Goal: Task Accomplishment & Management: Manage account settings

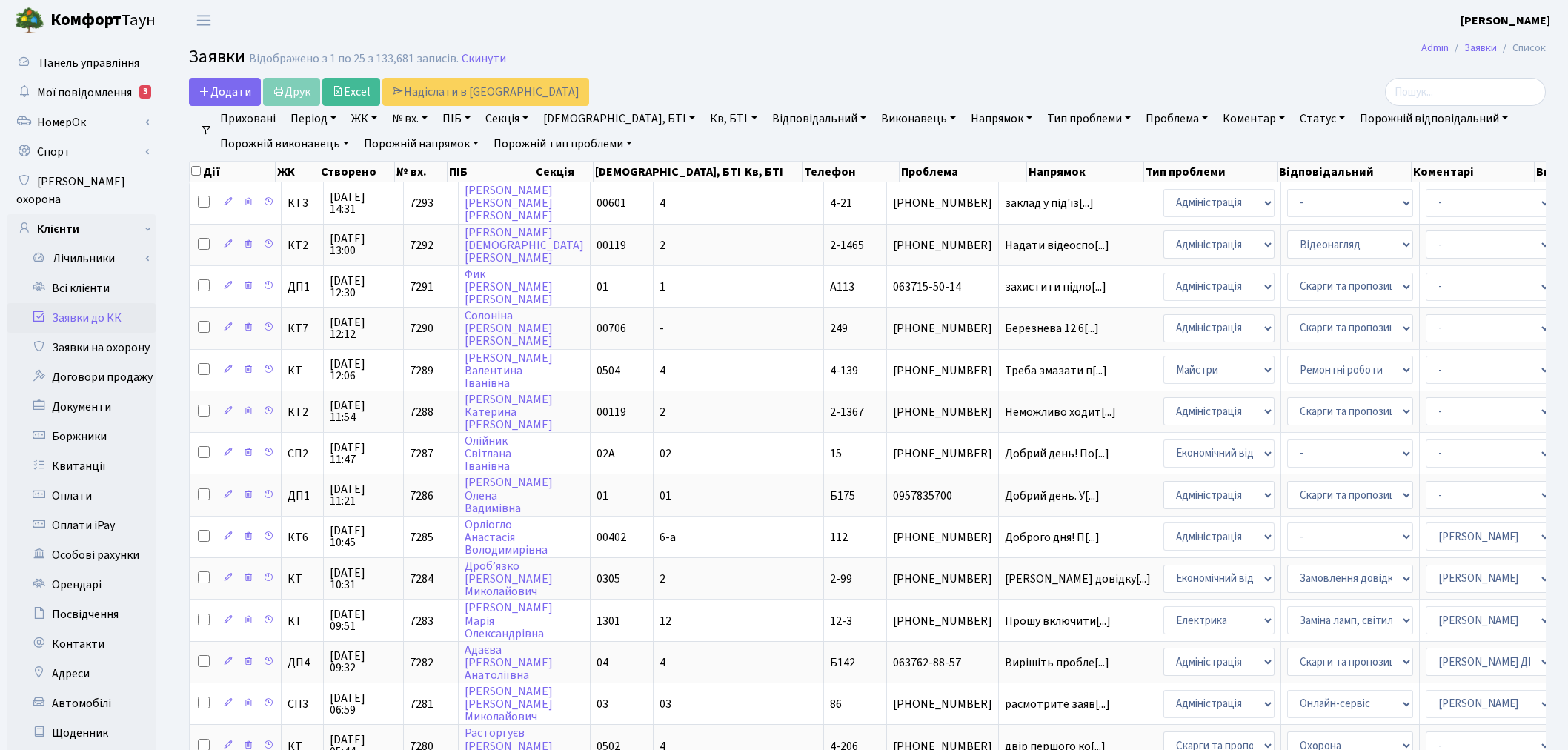
select select "25"
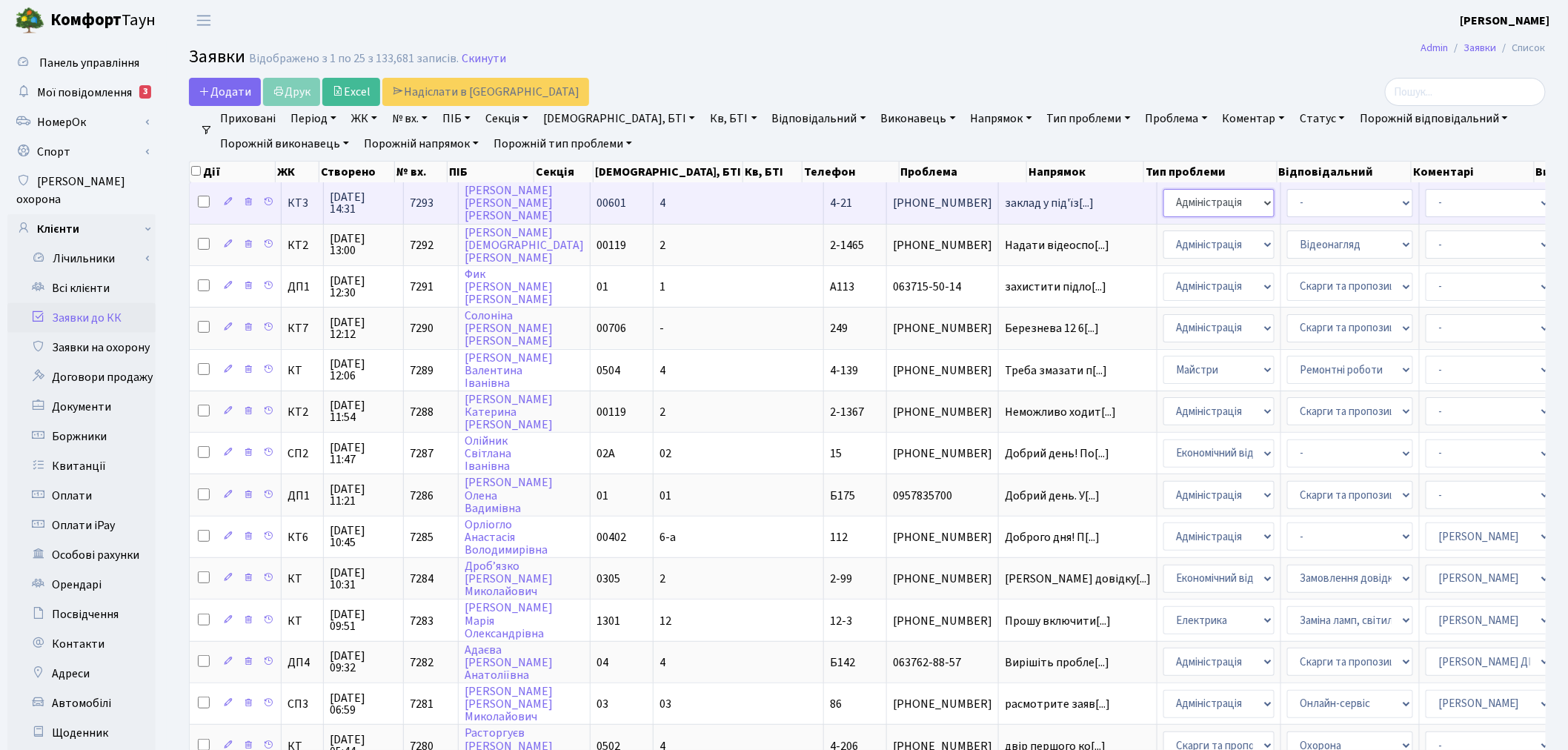
click at [1163, 208] on select "- Адміністрація Домофон, СКД Ліфт Майстри Сантехніка Економічний відділ Електри…" at bounding box center [1218, 203] width 111 height 28
select select "1"
click at [1425, 203] on select "- Адміністратор ЖК КТ Вижул В. В. Гордієнко Н.В. Дядюшкін Д.Ю. Кипчук Т. А. Кла…" at bounding box center [1488, 203] width 126 height 28
select select "18"
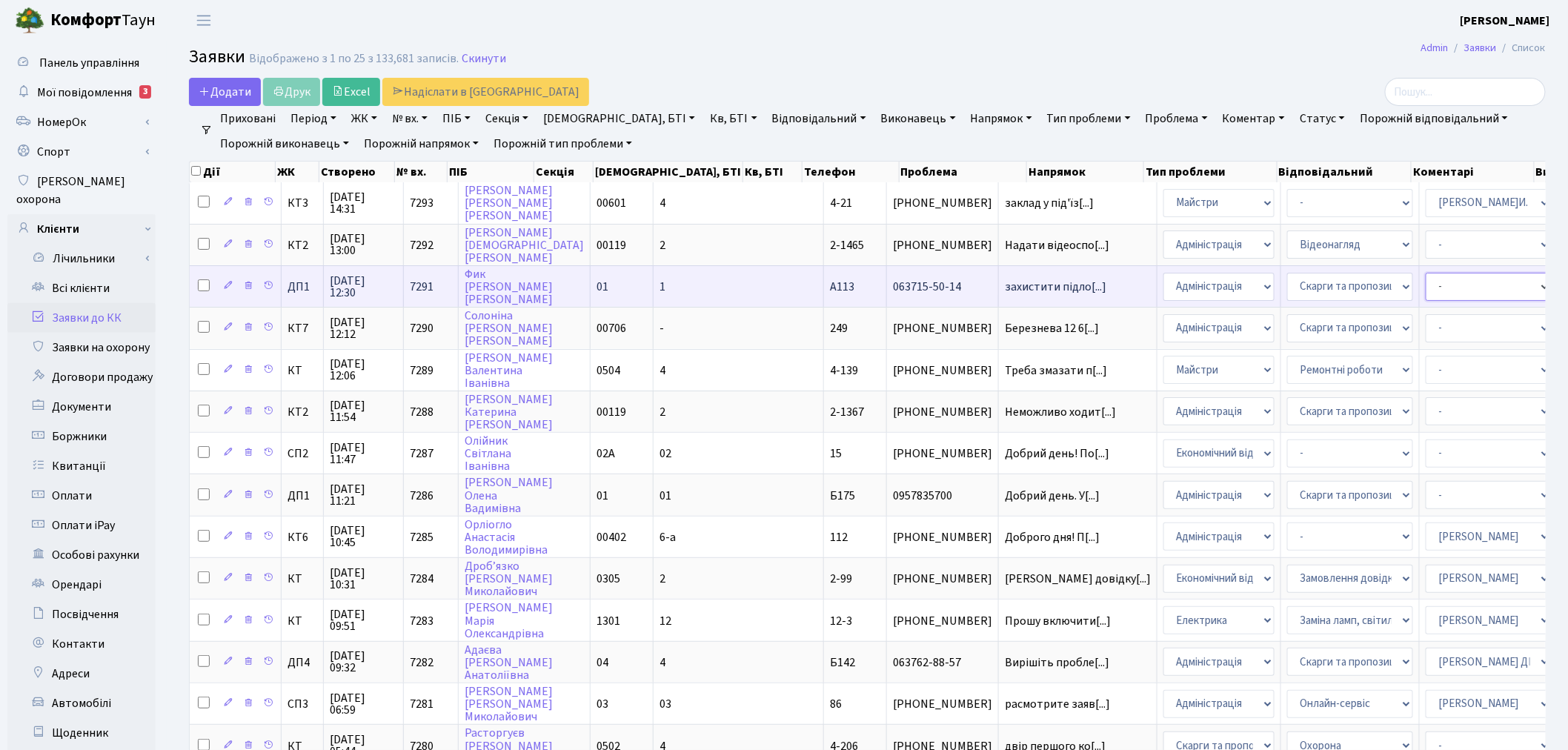
click at [1425, 284] on select "- Адміністратор ЖК КТ Вижул В. В. Гордієнко Н.В. Дядюшкін Д.Ю. Кипчук Т. А. Кла…" at bounding box center [1488, 287] width 126 height 28
select select "94"
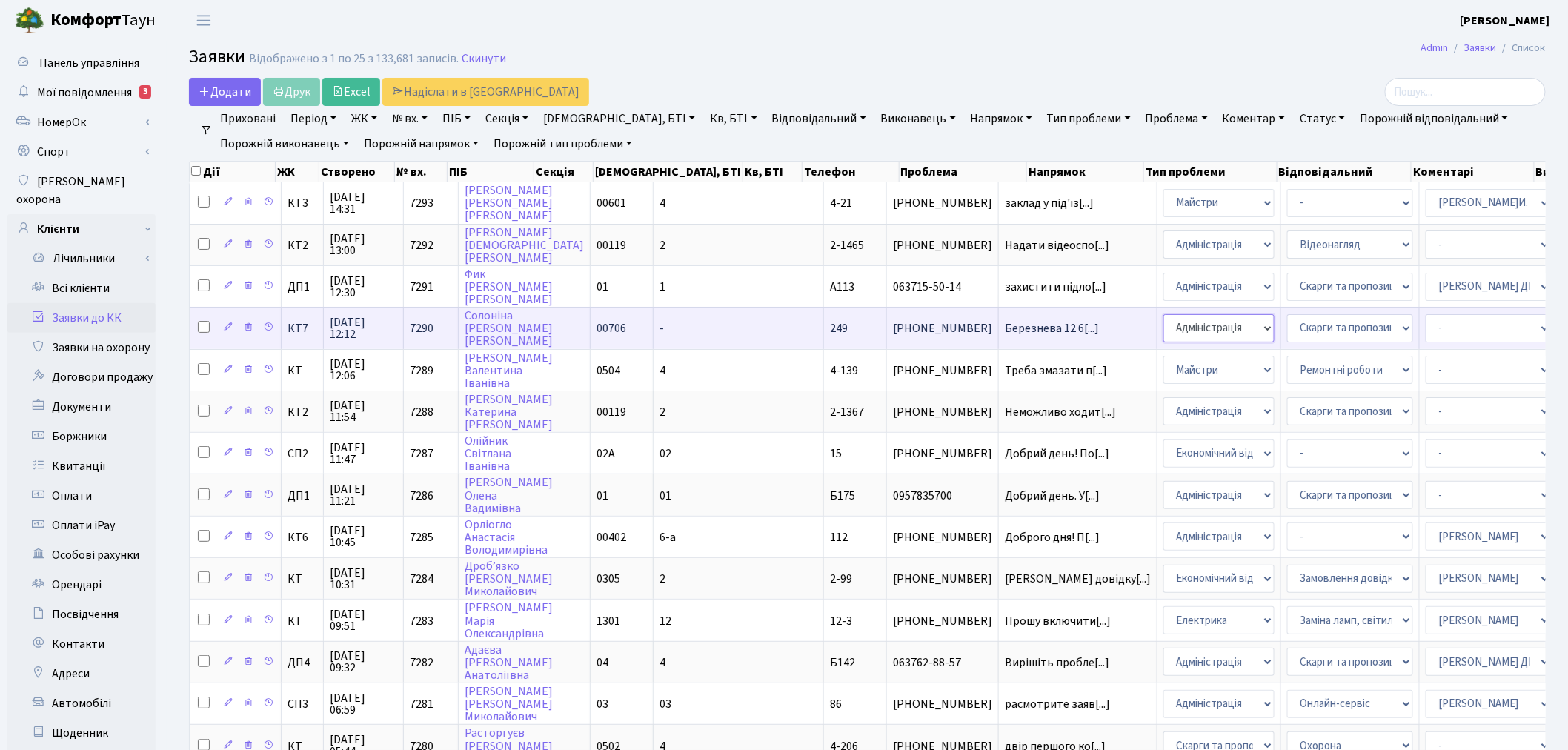
click at [1163, 323] on select "- Адміністрація Домофон, СКД Ліфт Майстри Сантехніка Економічний відділ Електри…" at bounding box center [1218, 328] width 111 height 28
select select "3"
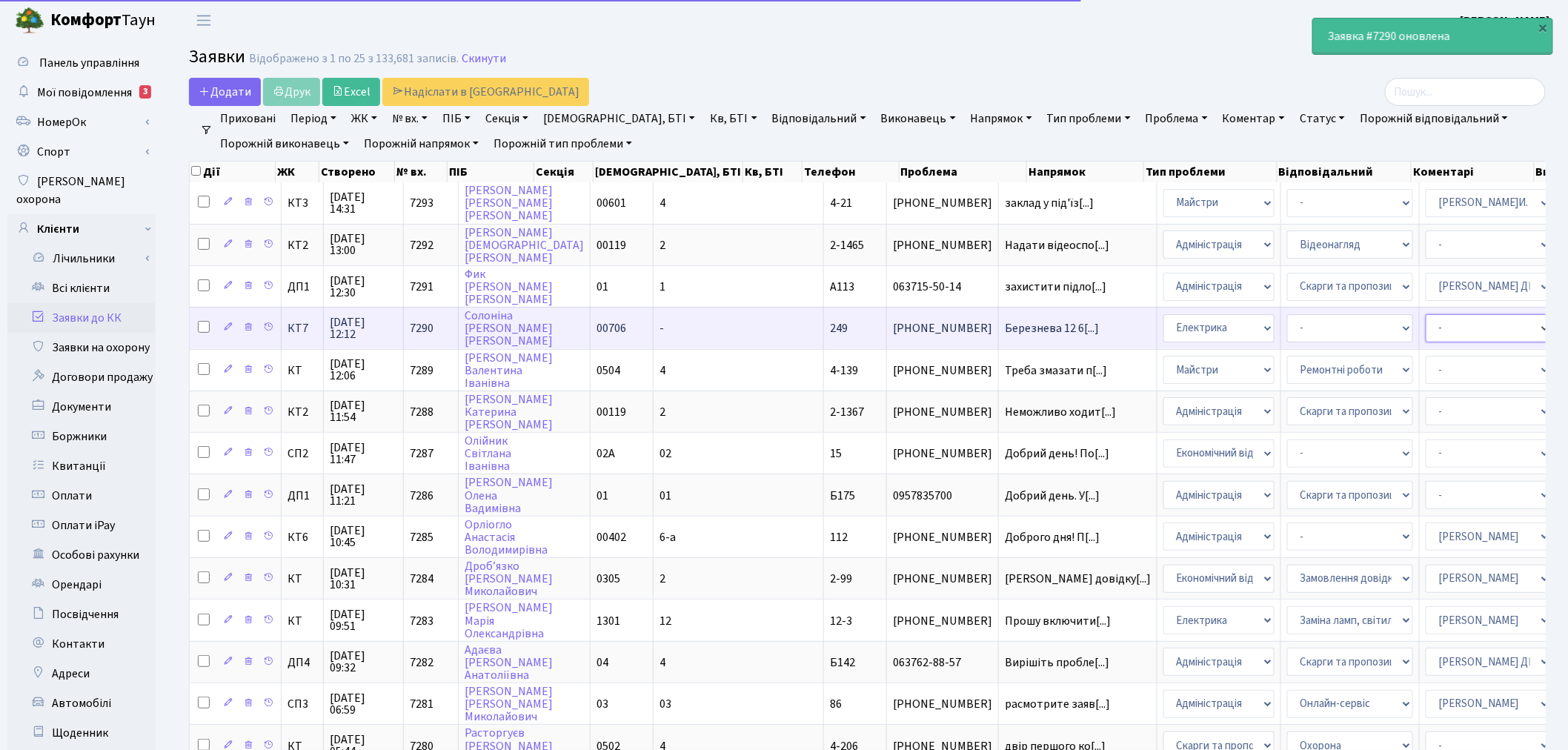
click at [1425, 328] on select "- Адміністратор ЖК КТ Вижул В. В. Гордієнко Н.В. Дядюшкін Д.Ю. Кипчук Т. А. Кла…" at bounding box center [1488, 328] width 126 height 28
select select "22"
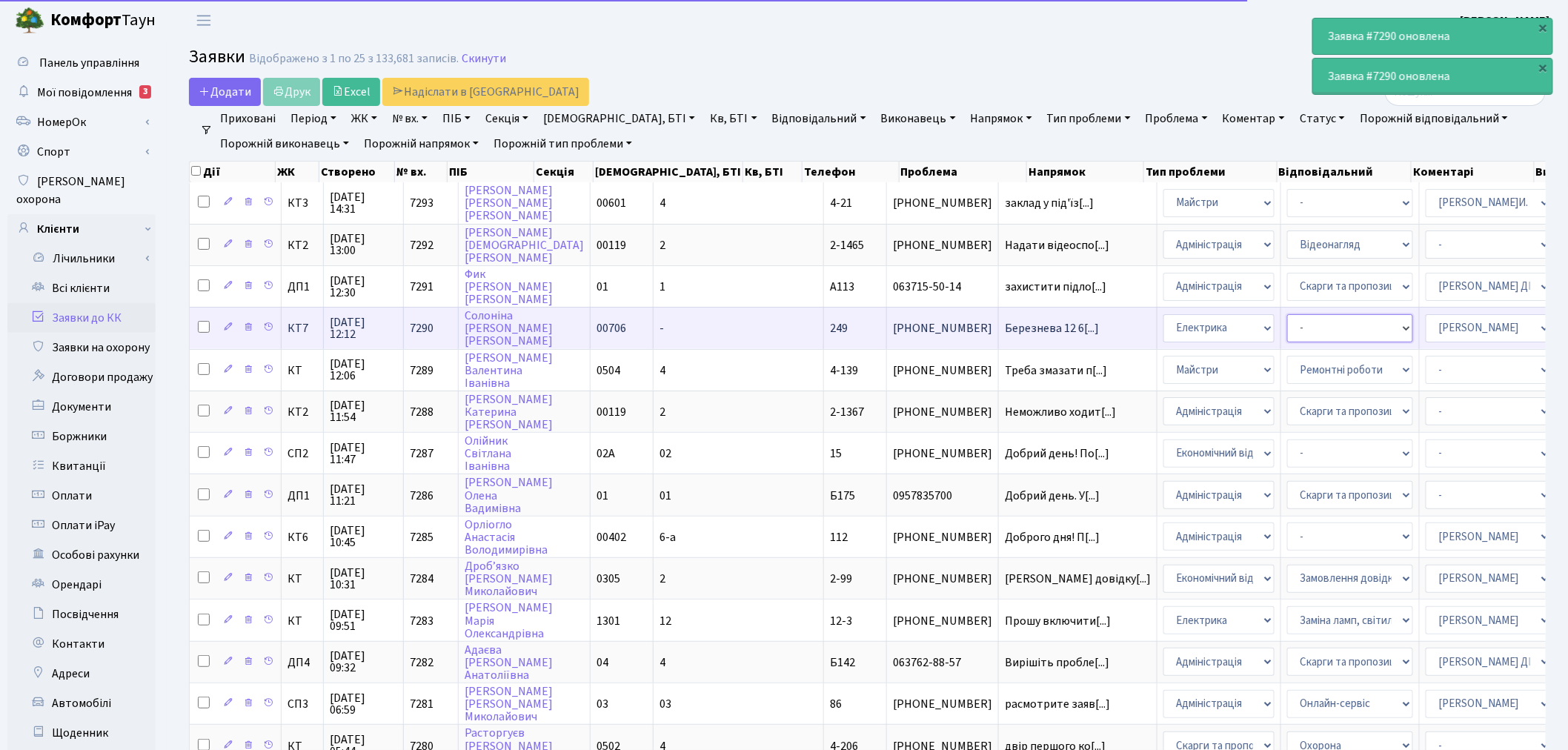
click at [1287, 315] on select "- Виклик майстра Заміна ламп, світильників Монтаж/демонтаж електролічильника Оп…" at bounding box center [1350, 328] width 126 height 28
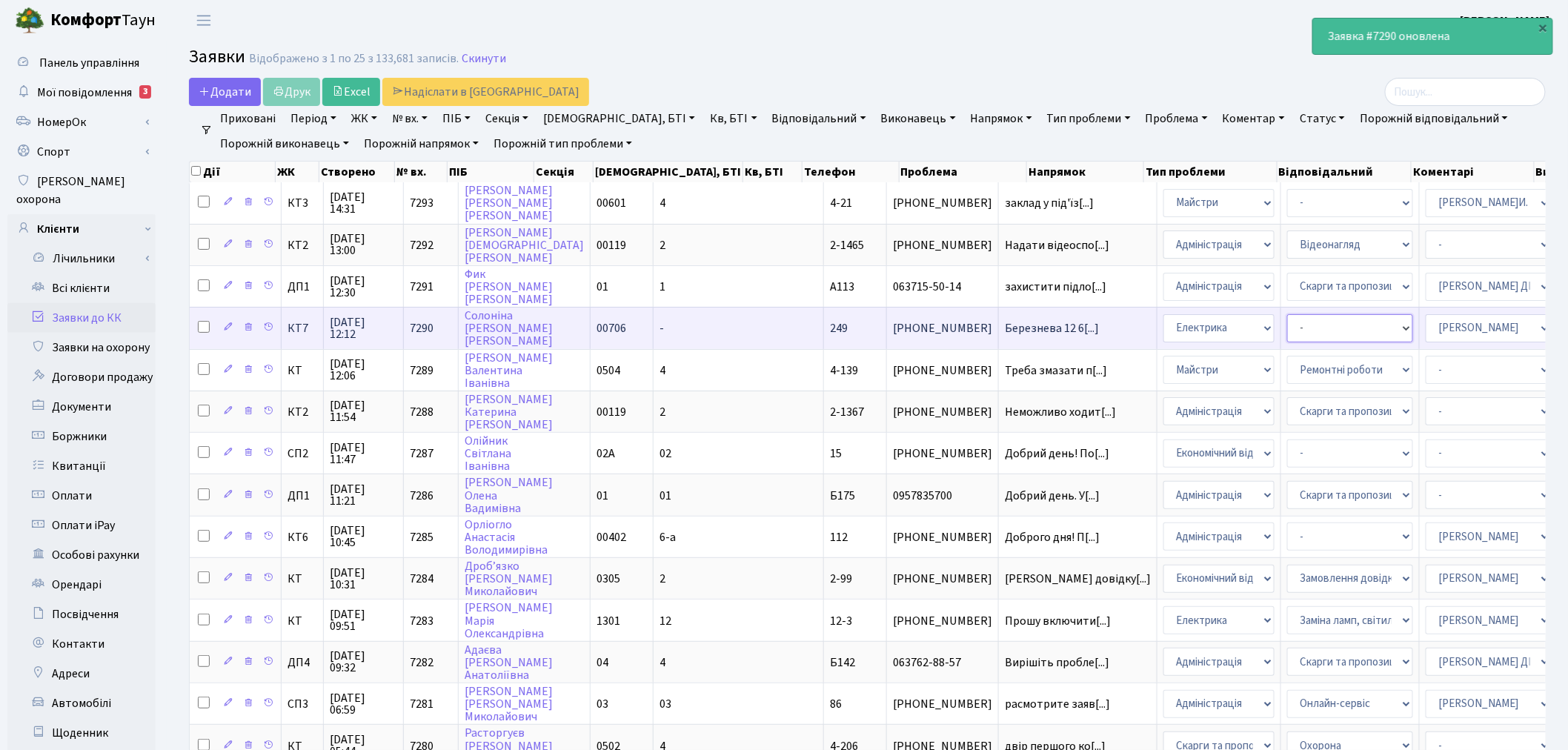
select select "40"
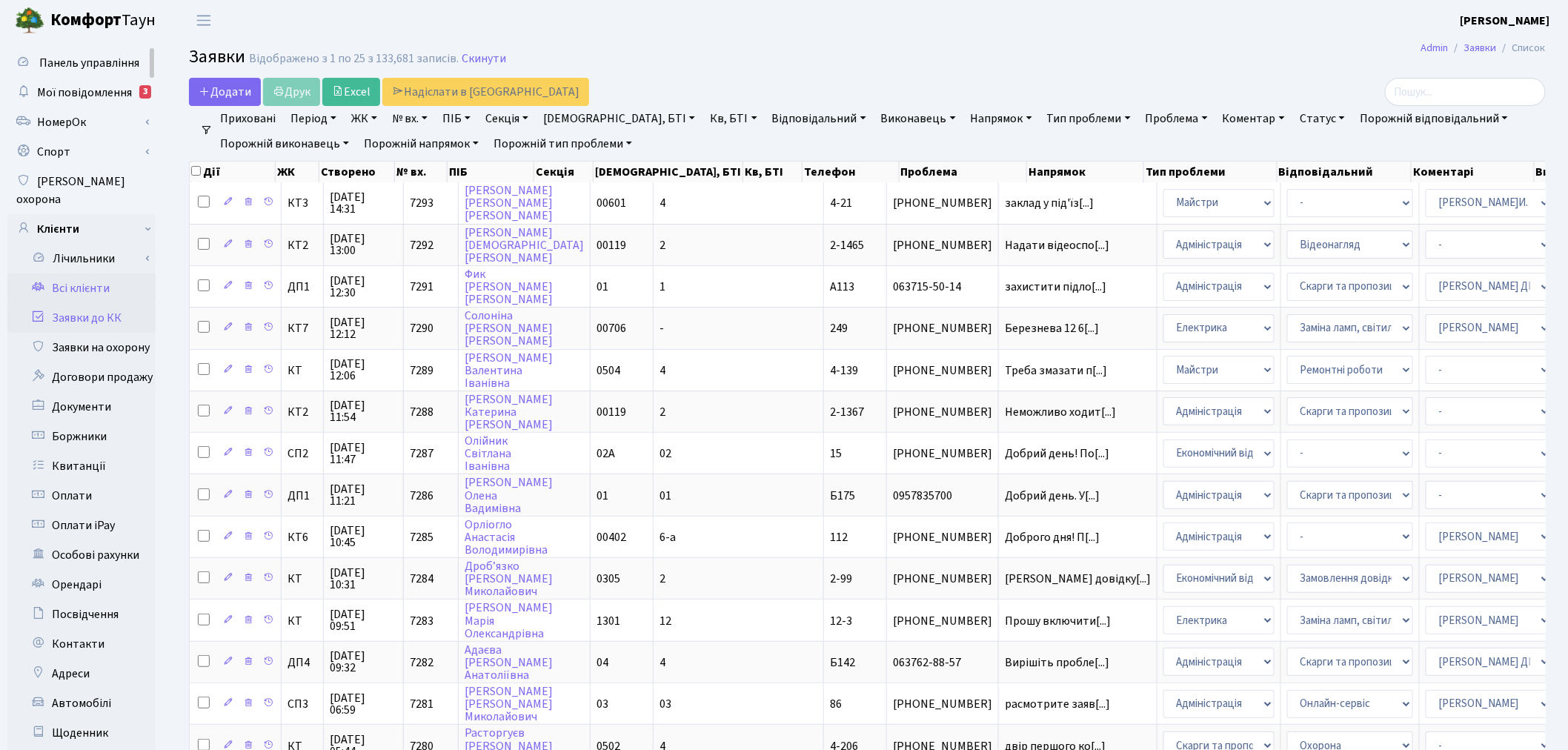
click at [136, 274] on link "Всі клієнти" at bounding box center [81, 288] width 148 height 29
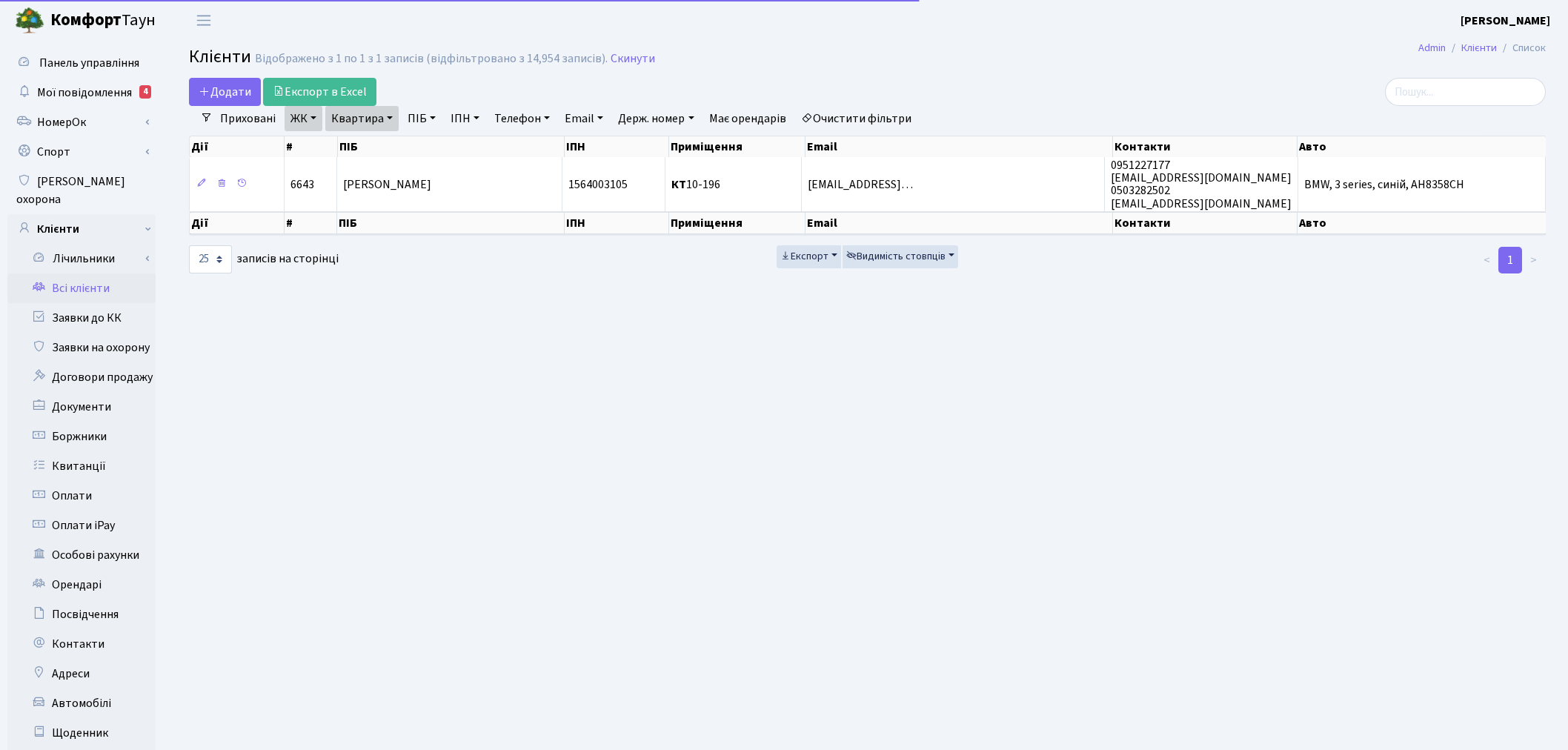
select select "25"
click at [628, 60] on link "Скинути" at bounding box center [632, 58] width 44 height 14
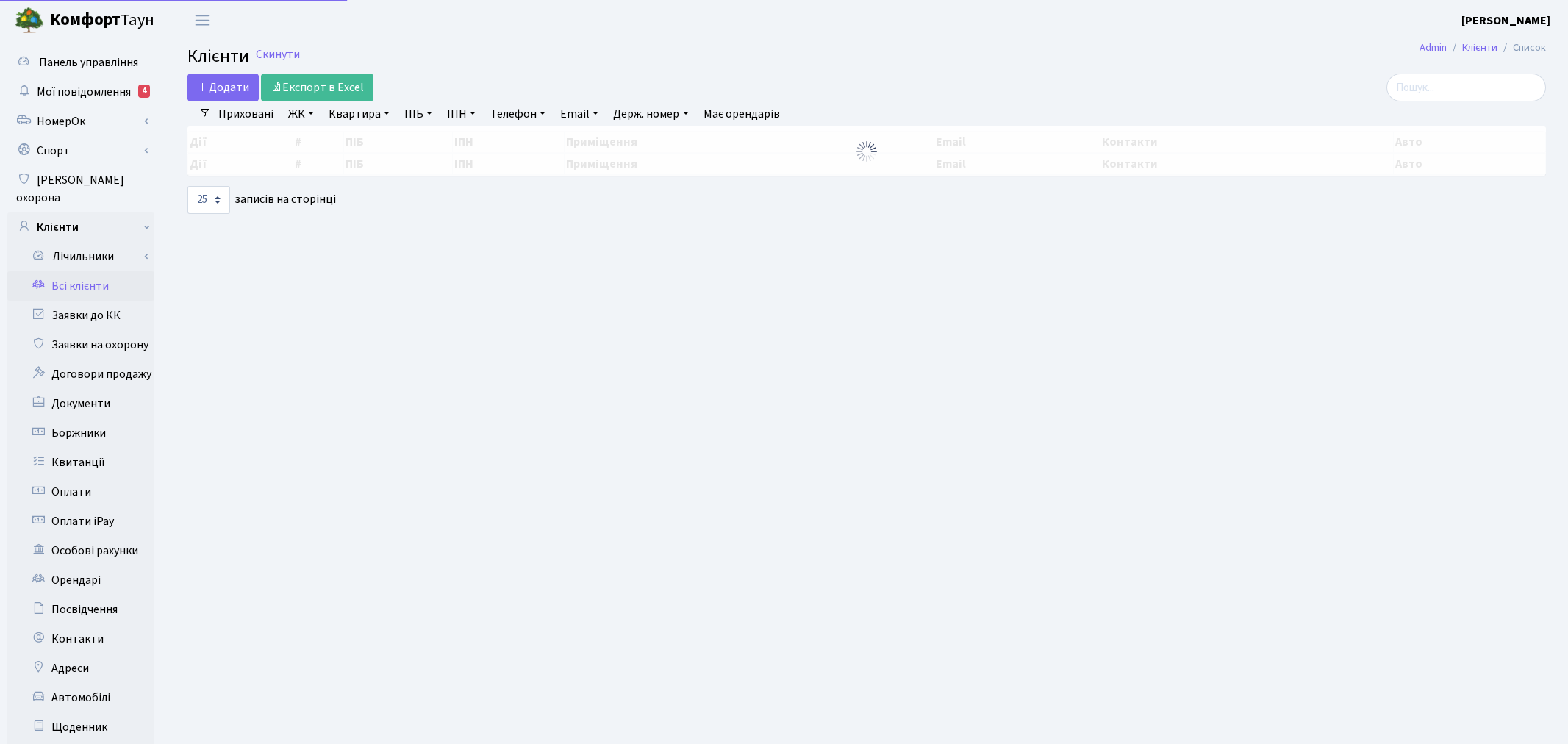
select select "25"
click at [1438, 88] on input "search" at bounding box center [1454, 88] width 160 height 28
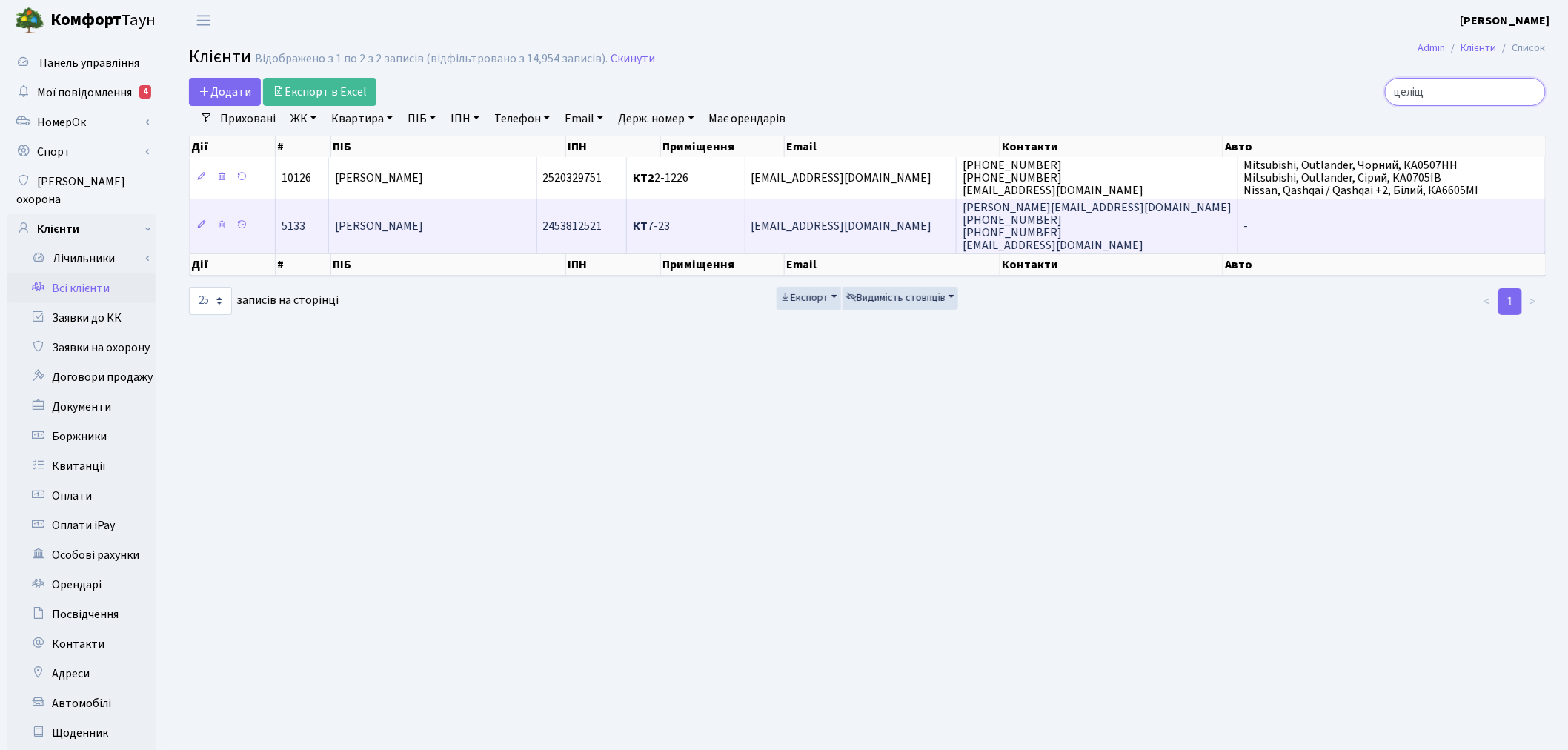
type input "целіщ"
click at [931, 218] on span "[EMAIL_ADDRESS][DOMAIN_NAME]" at bounding box center [841, 226] width 181 height 16
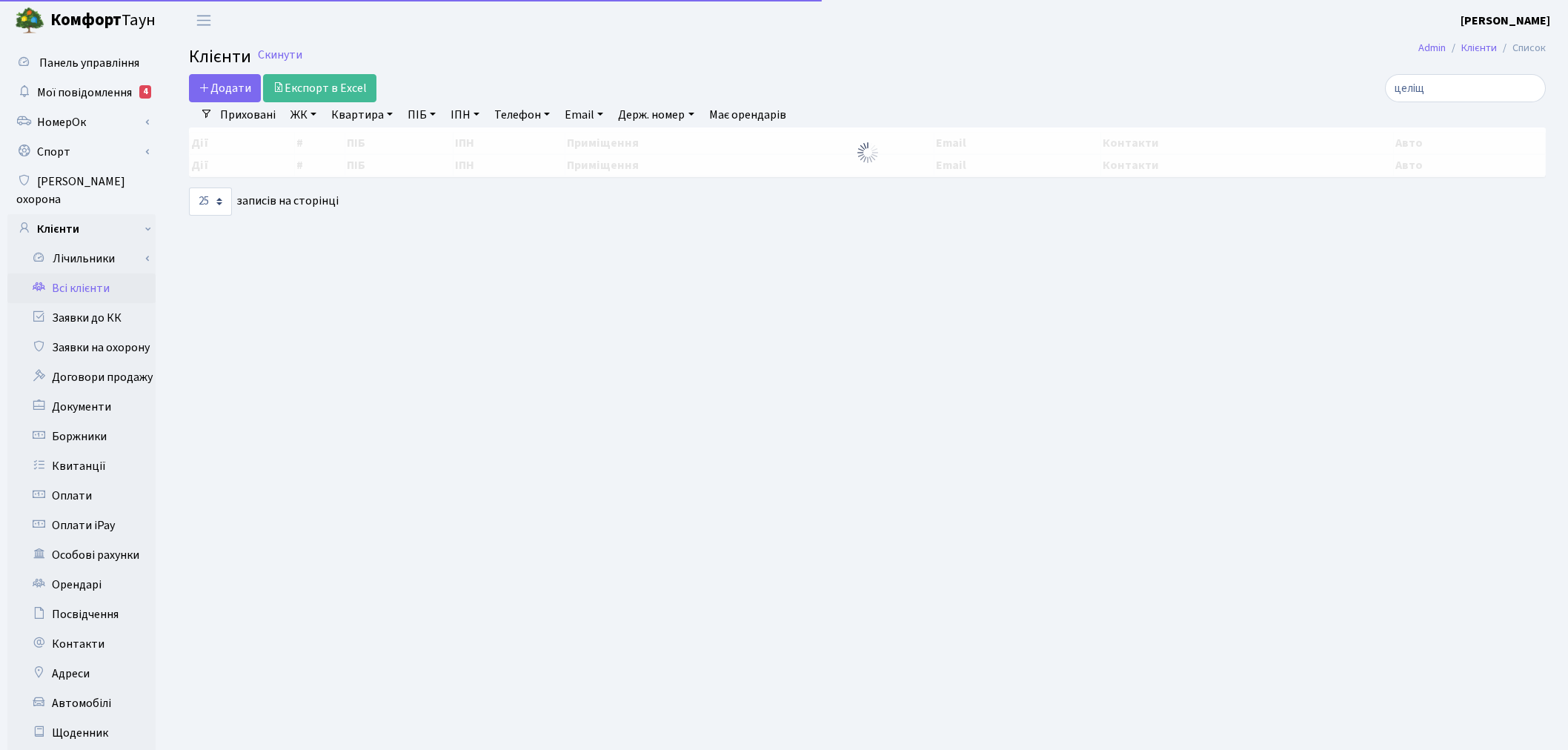
select select "25"
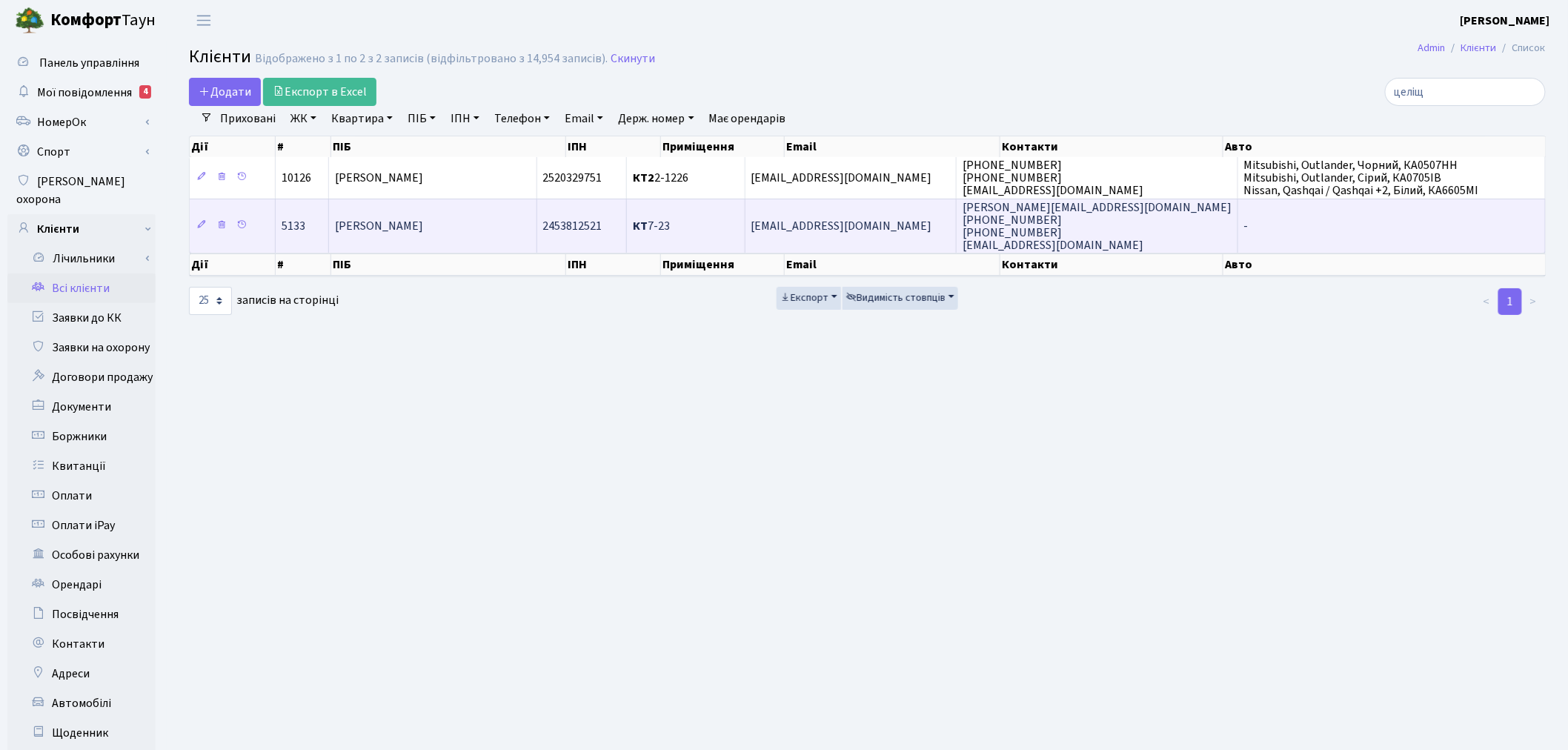
click at [913, 235] on td "[EMAIL_ADDRESS][DOMAIN_NAME]" at bounding box center [851, 225] width 211 height 54
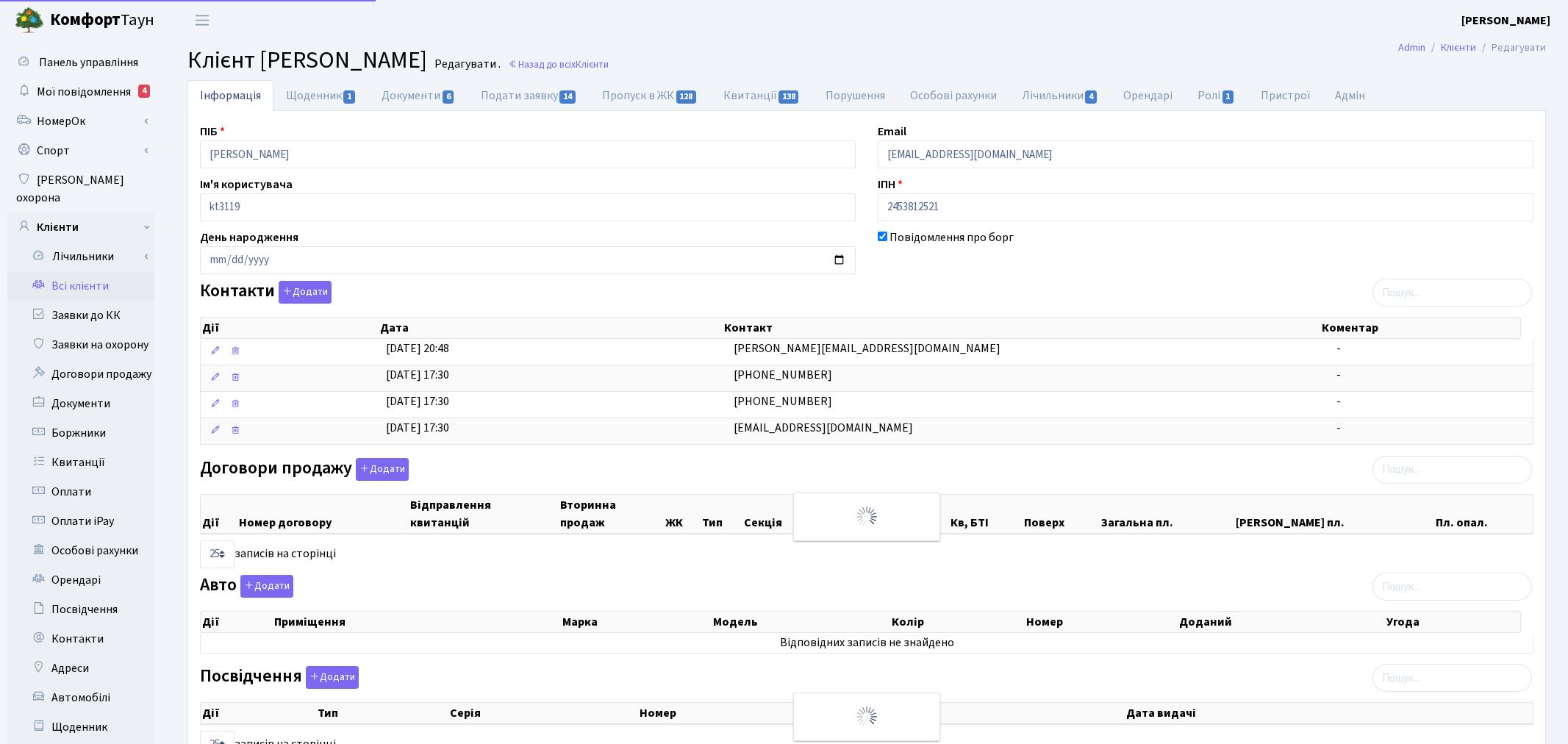
select select "25"
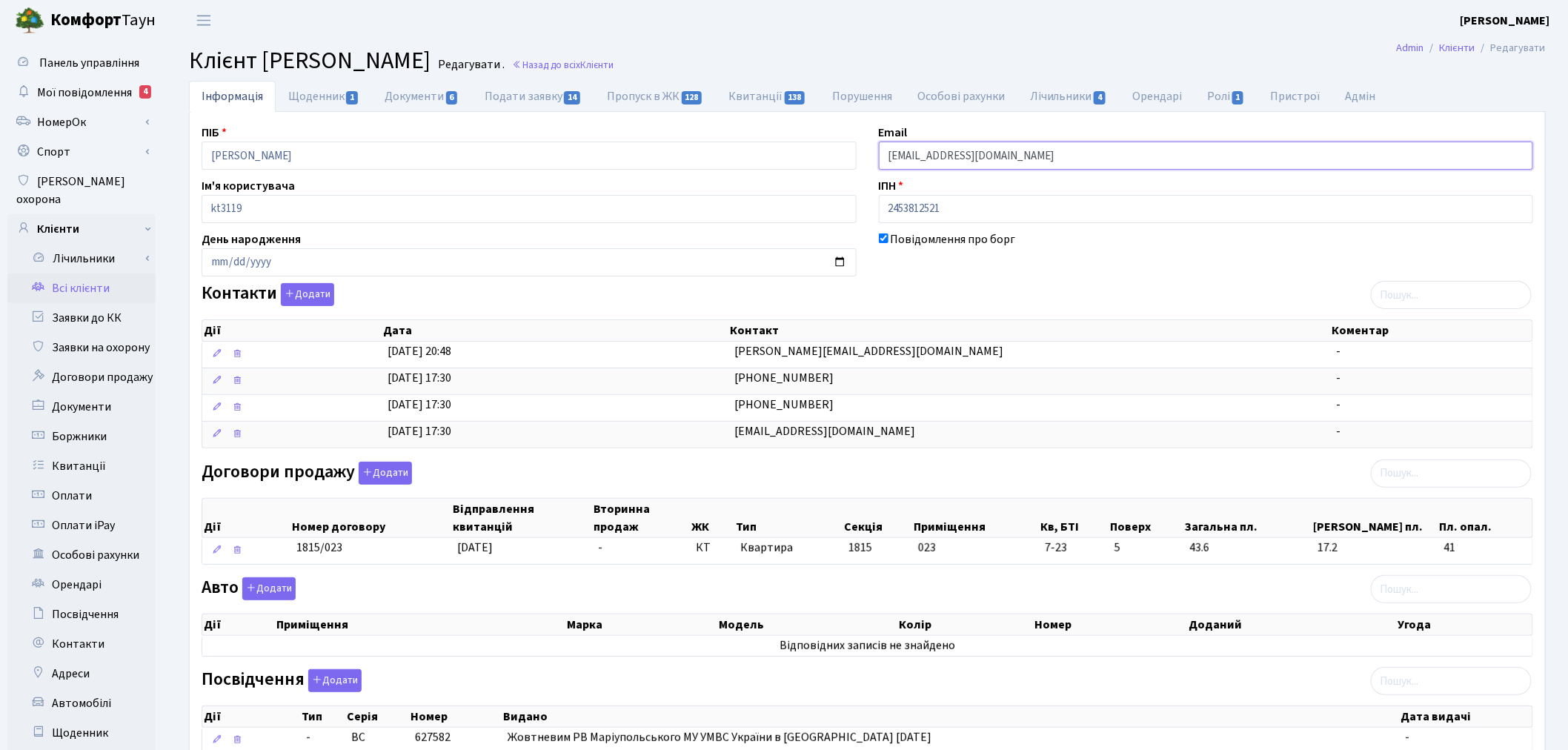
drag, startPoint x: 1079, startPoint y: 155, endPoint x: 787, endPoint y: 144, distance: 292.2
click at [788, 144] on div "ПІБ [PERSON_NAME] Email [EMAIL_ADDRESS][DOMAIN_NAME] Ім'я користувача kt3119 ІП…" at bounding box center [867, 520] width 1353 height 795
paste input "[EMAIL_ADDRESS][PERSON_NAME][DOMAIN_NAME]'"
click at [891, 156] on input "[EMAIL_ADDRESS][PERSON_NAME][DOMAIN_NAME]'" at bounding box center [1205, 155] width 654 height 28
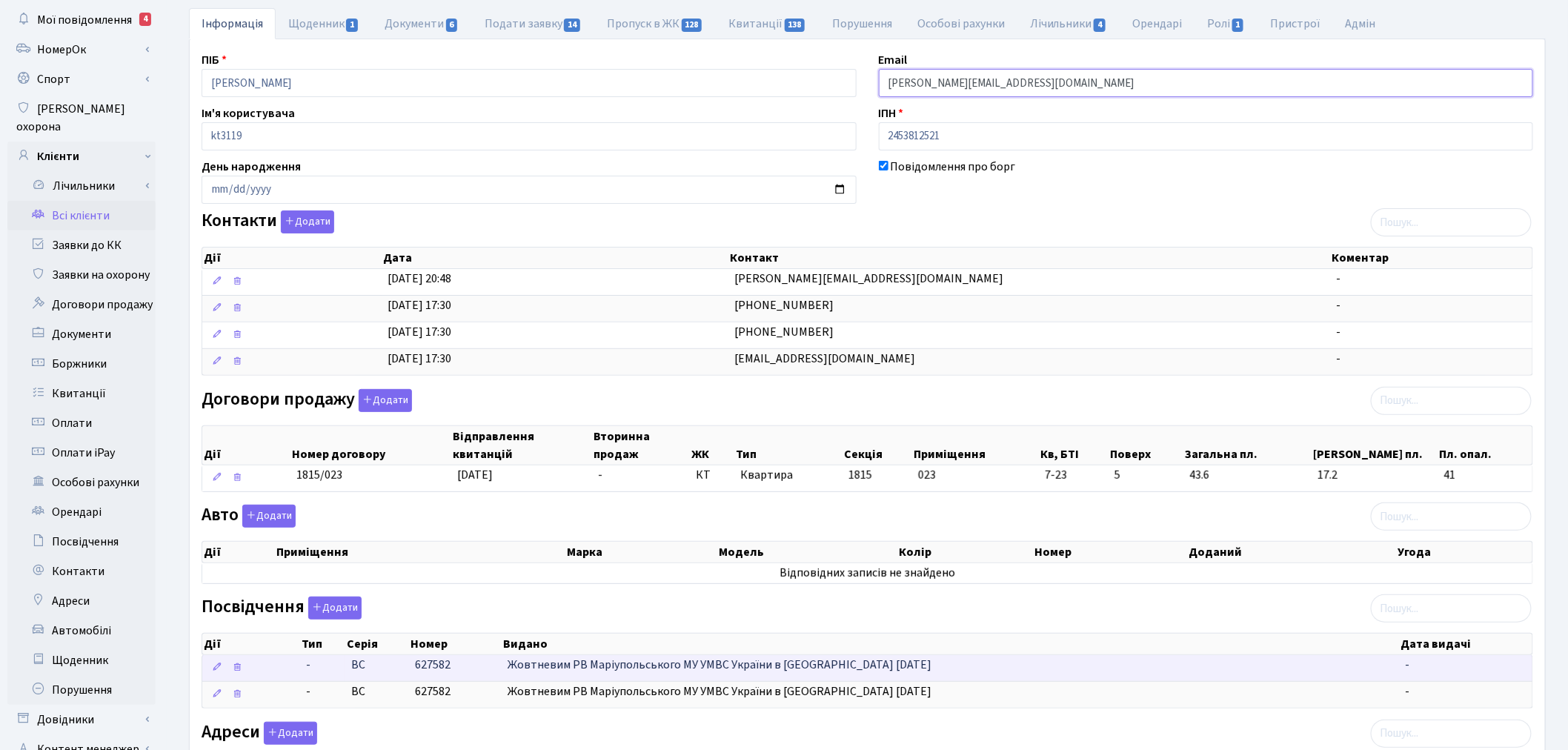
scroll to position [264, 0]
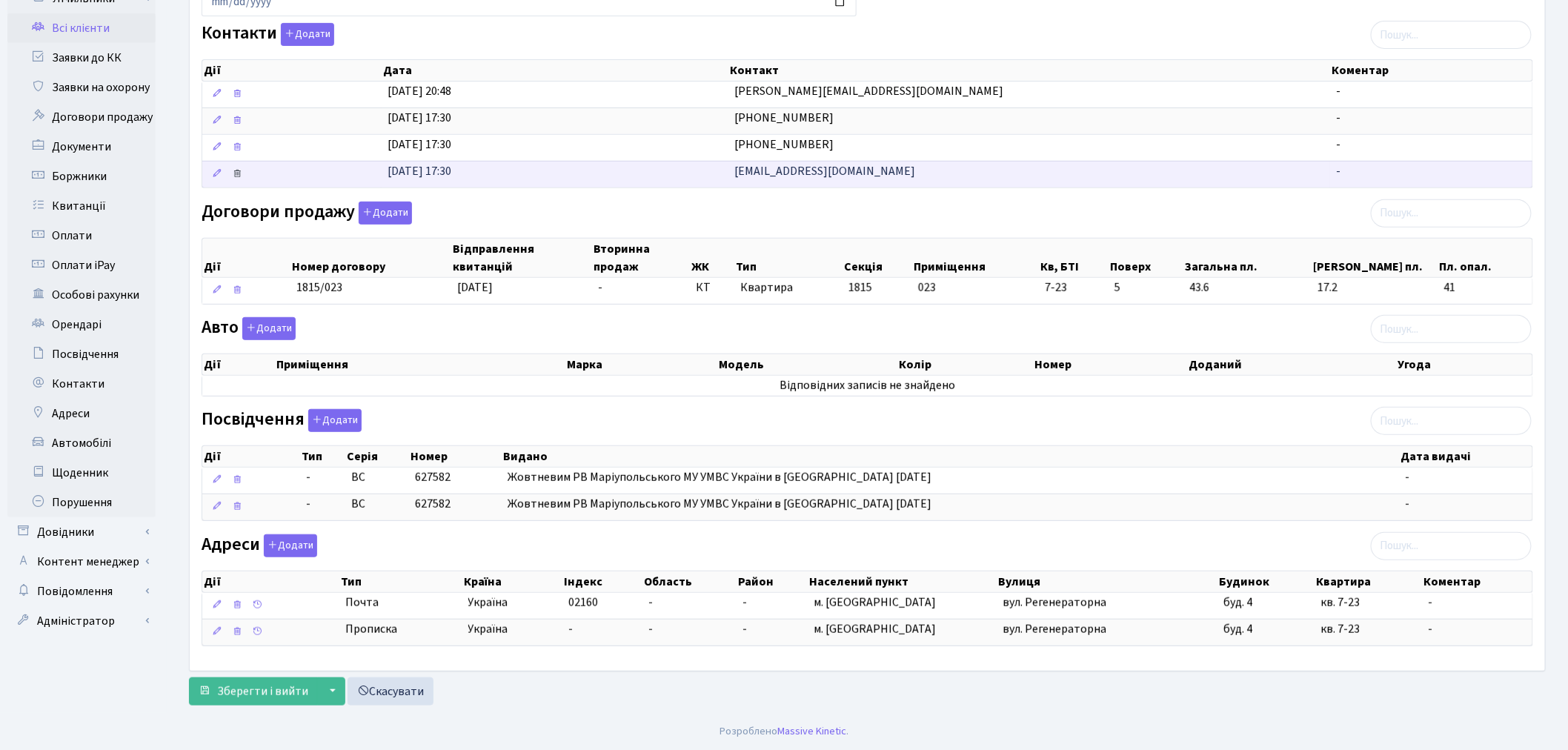
type input "[PERSON_NAME][EMAIL_ADDRESS][DOMAIN_NAME]"
click at [237, 168] on icon at bounding box center [237, 173] width 11 height 11
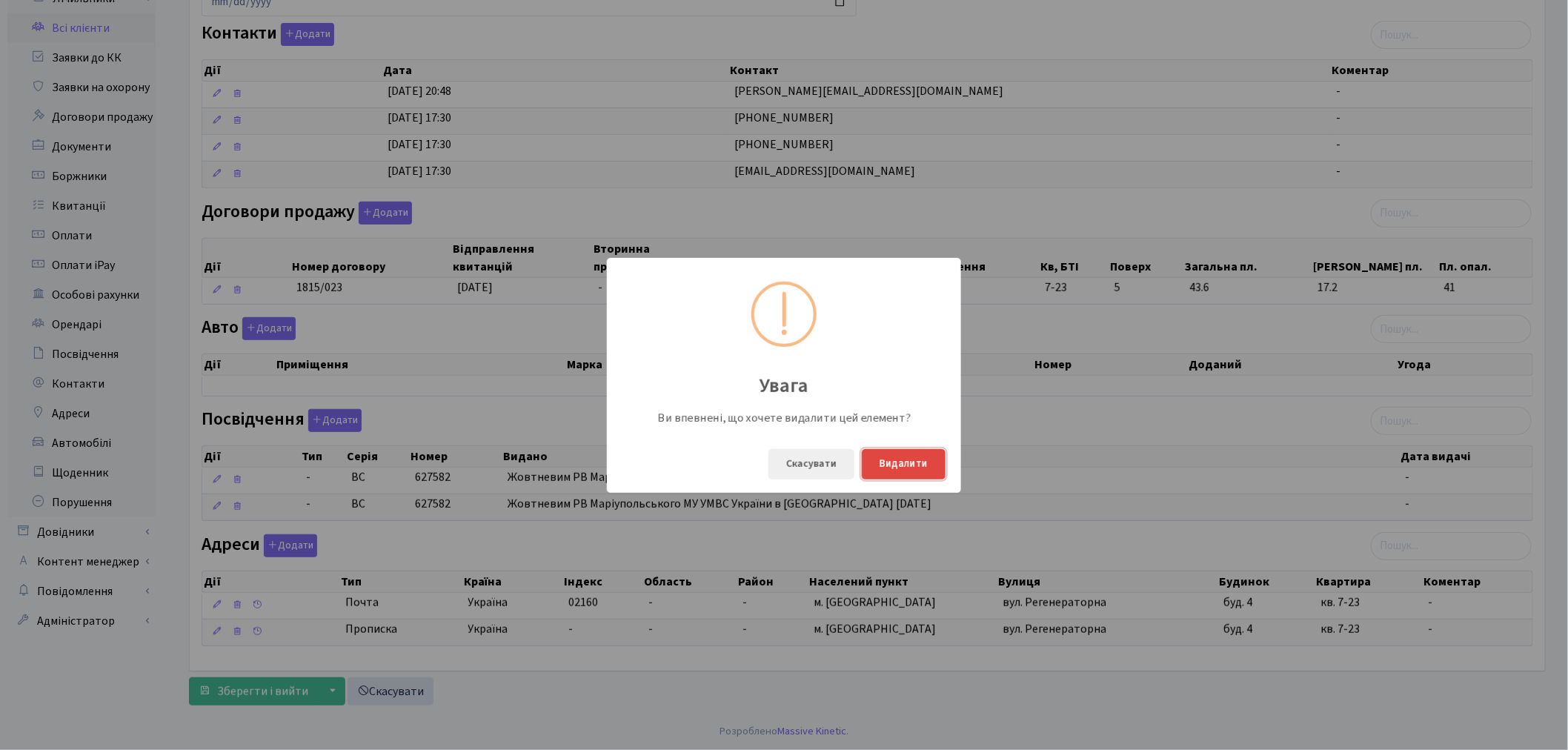
click at [923, 464] on button "Видалити" at bounding box center [903, 463] width 83 height 30
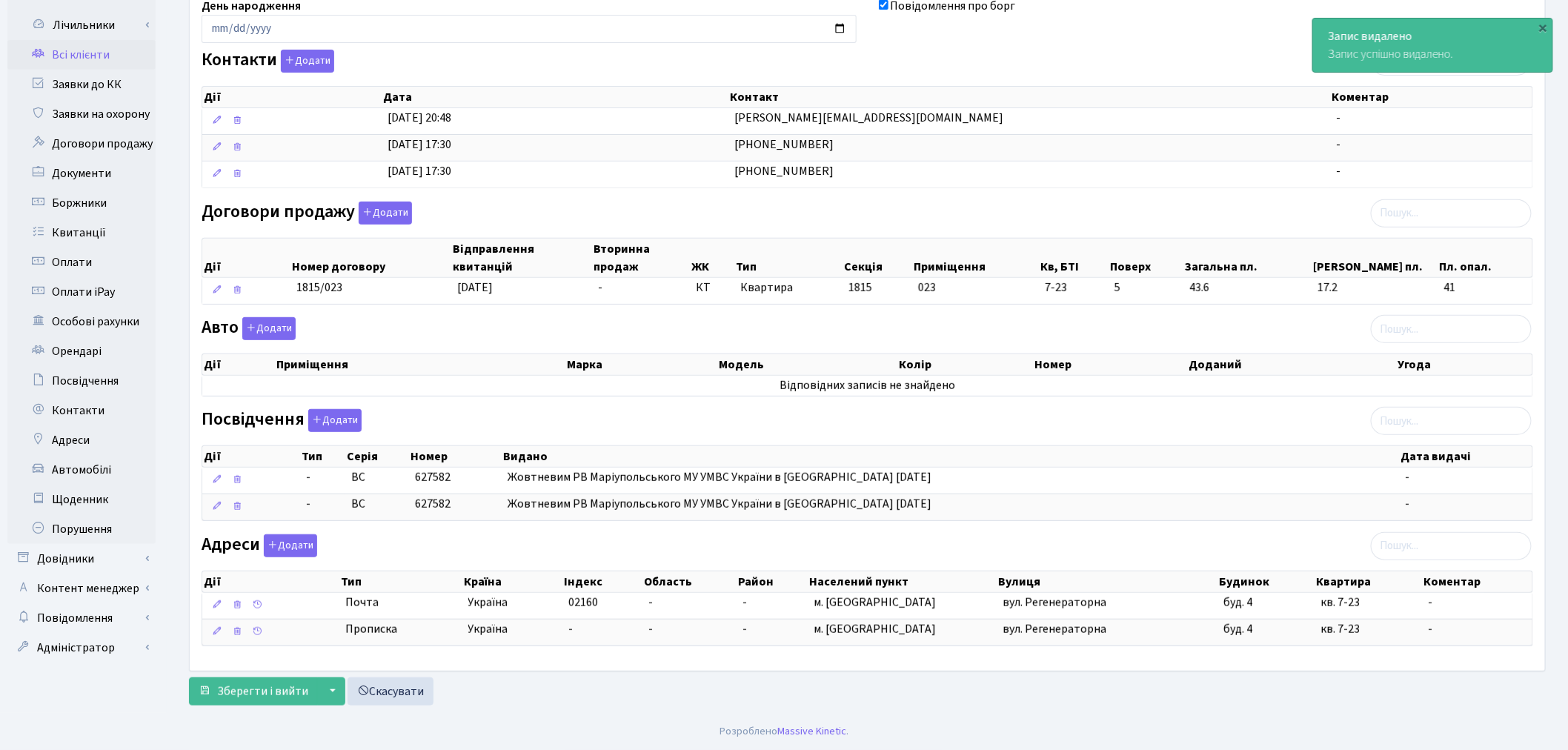
scroll to position [237, 0]
click at [263, 694] on span "Зберегти і вийти" at bounding box center [263, 691] width 92 height 16
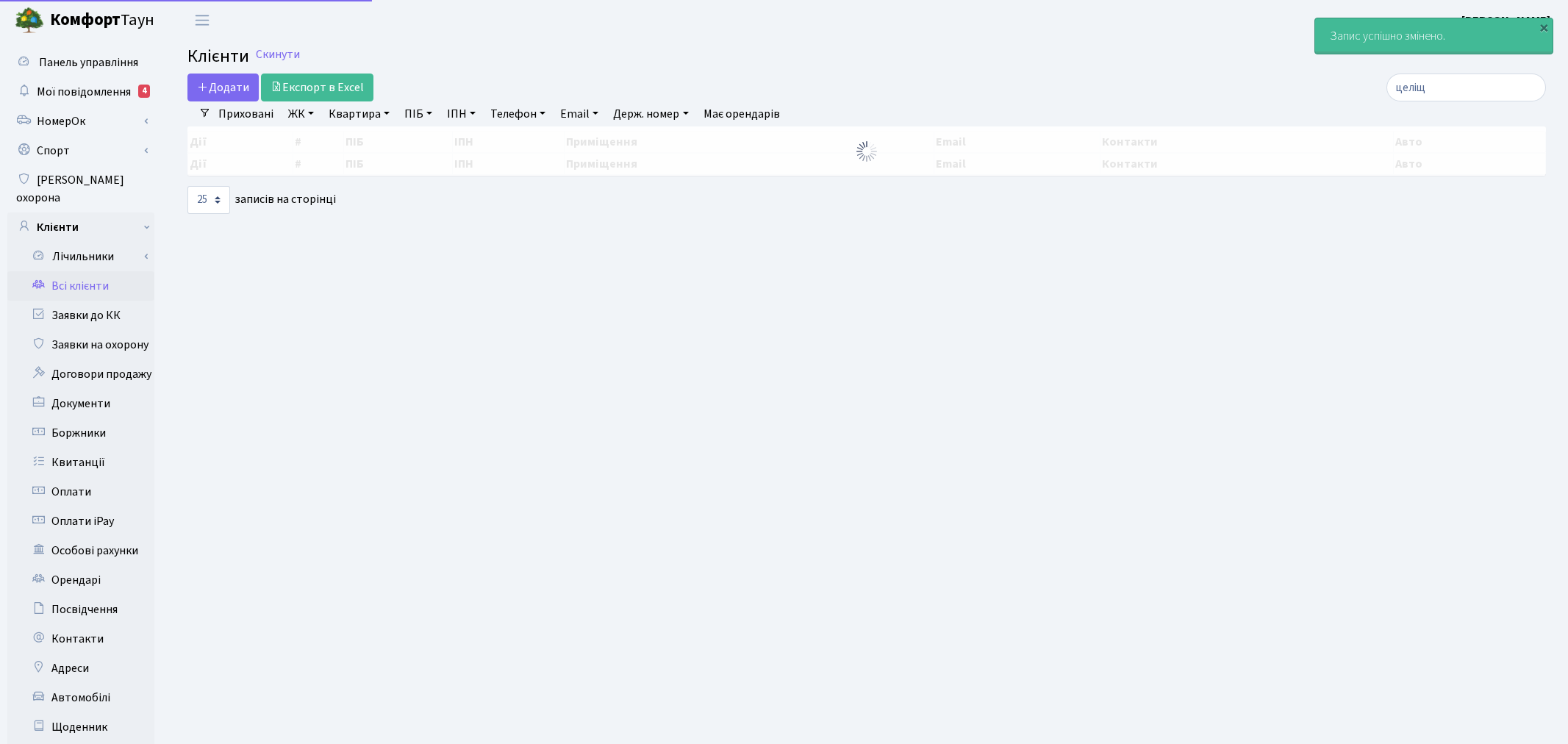
select select "25"
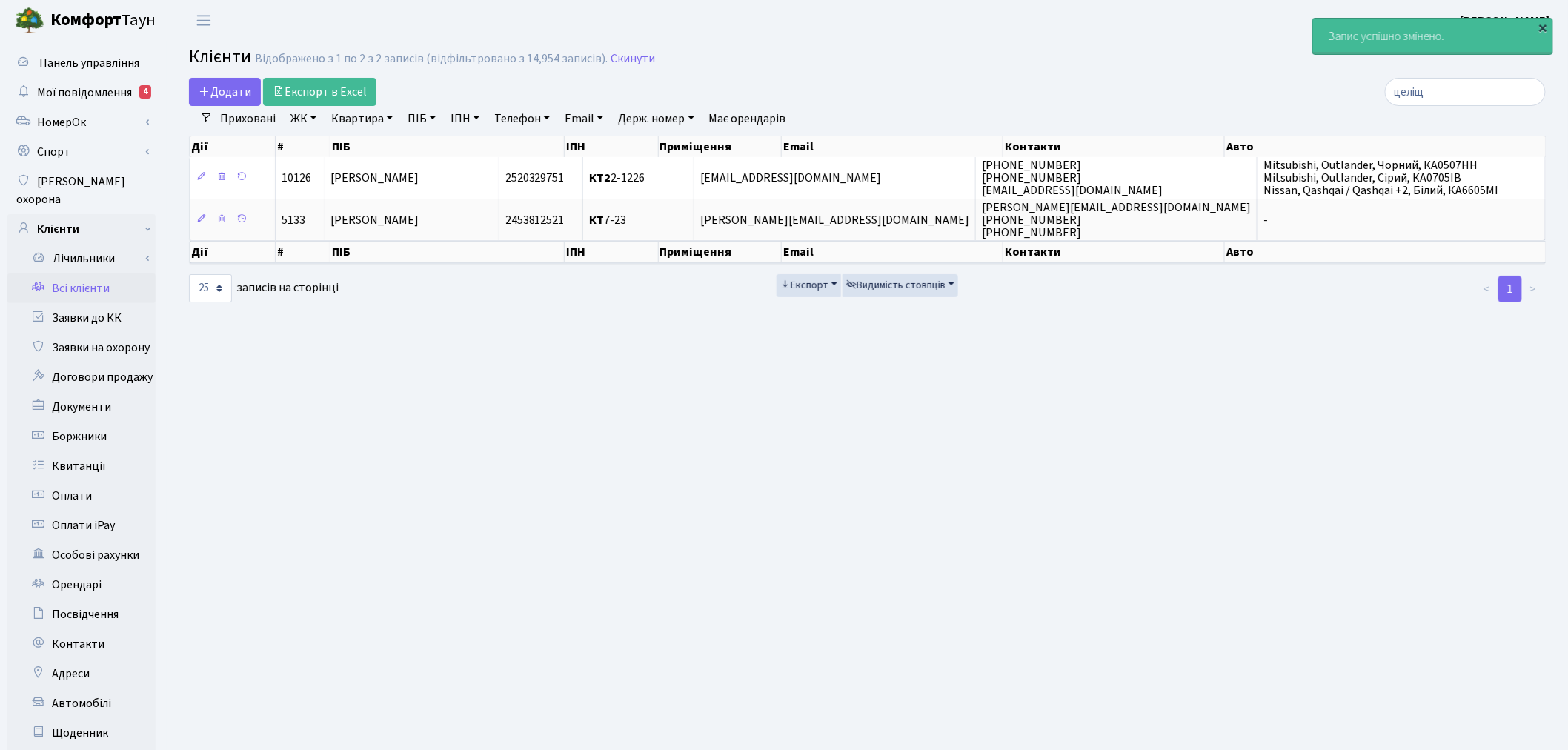
click at [1544, 24] on div "×" at bounding box center [1543, 27] width 15 height 15
click at [1519, 25] on b "[PERSON_NAME]" at bounding box center [1505, 20] width 90 height 16
click at [1461, 70] on link "Вийти" at bounding box center [1475, 81] width 147 height 23
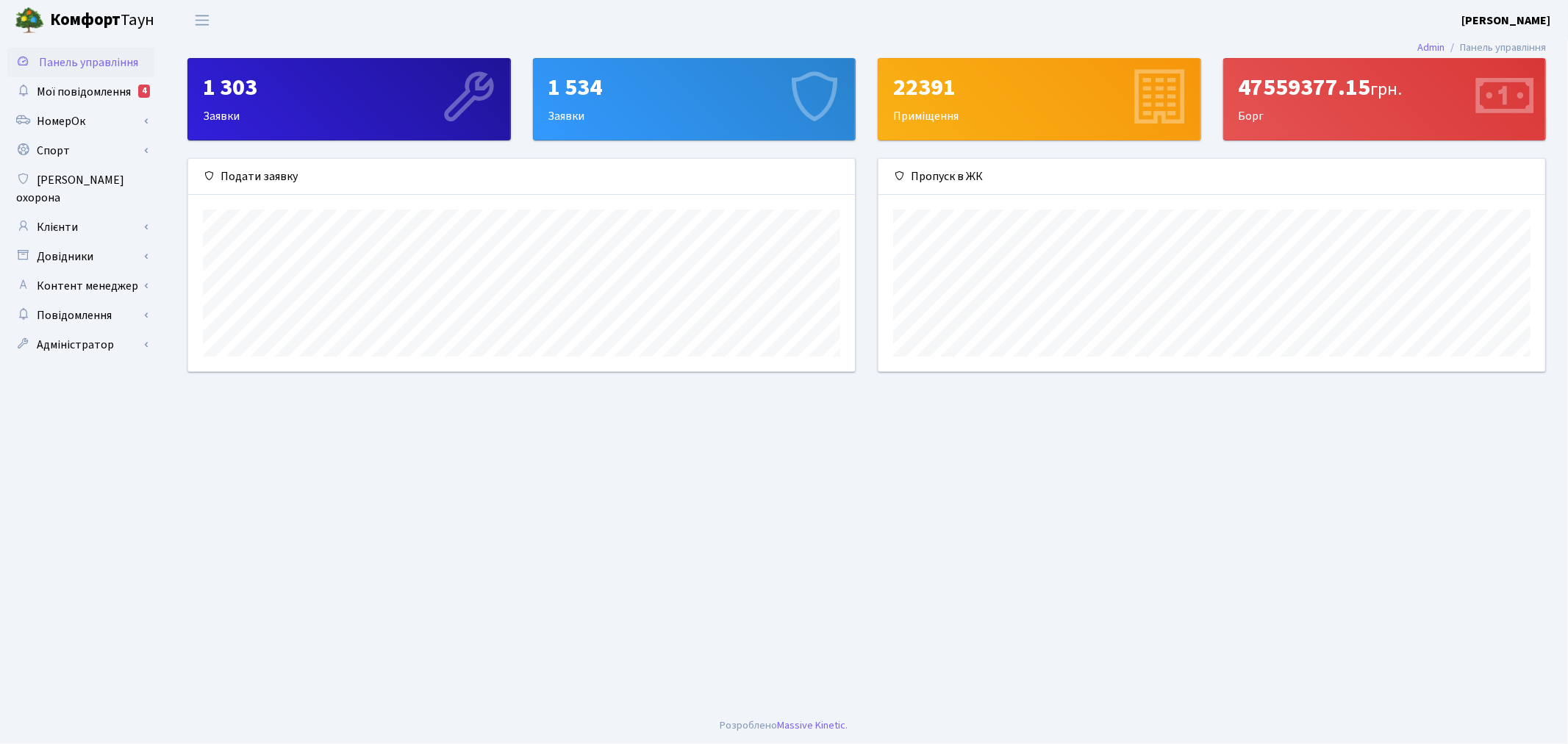
scroll to position [212, 666]
